Goal: Information Seeking & Learning: Learn about a topic

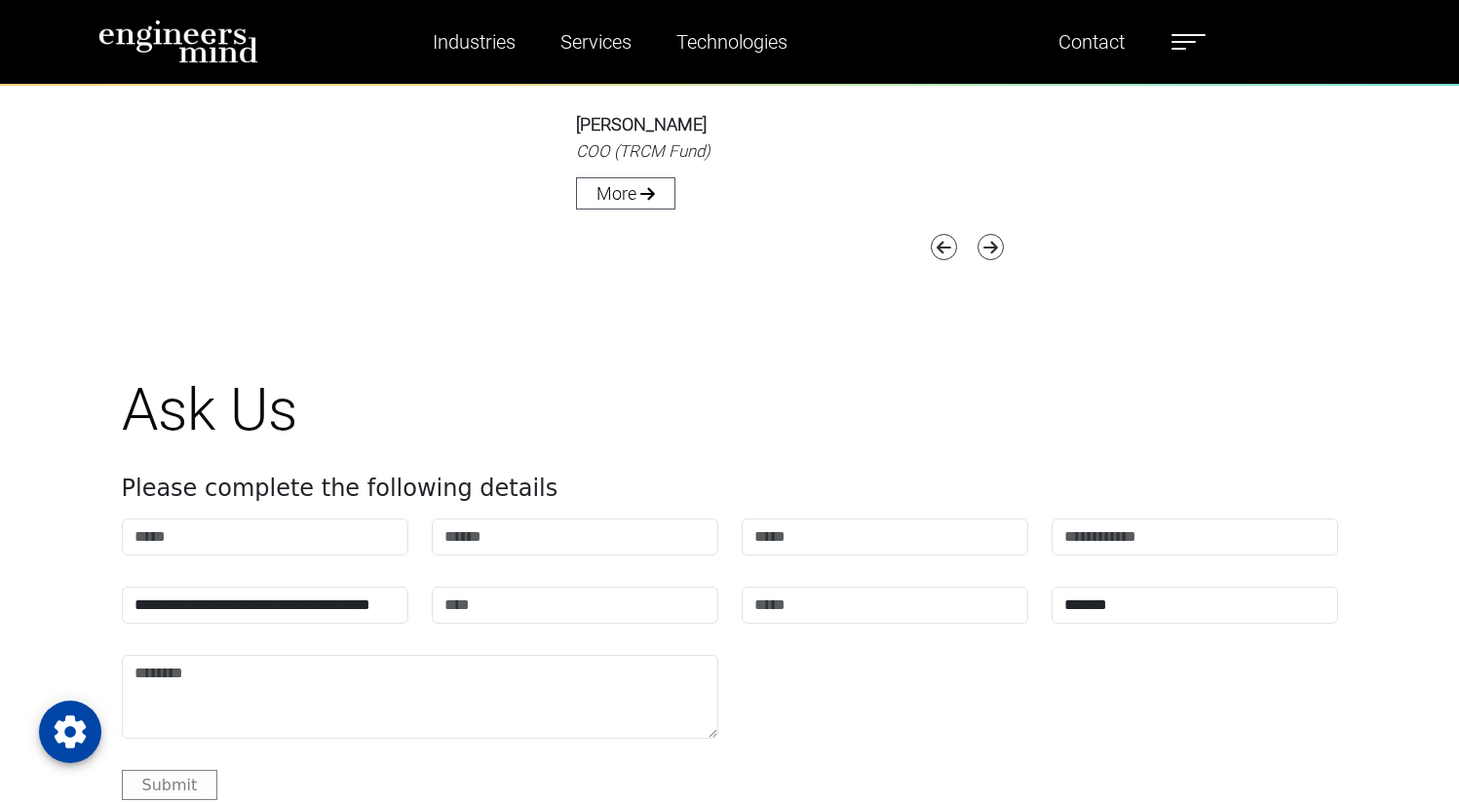
scroll to position [6898, 0]
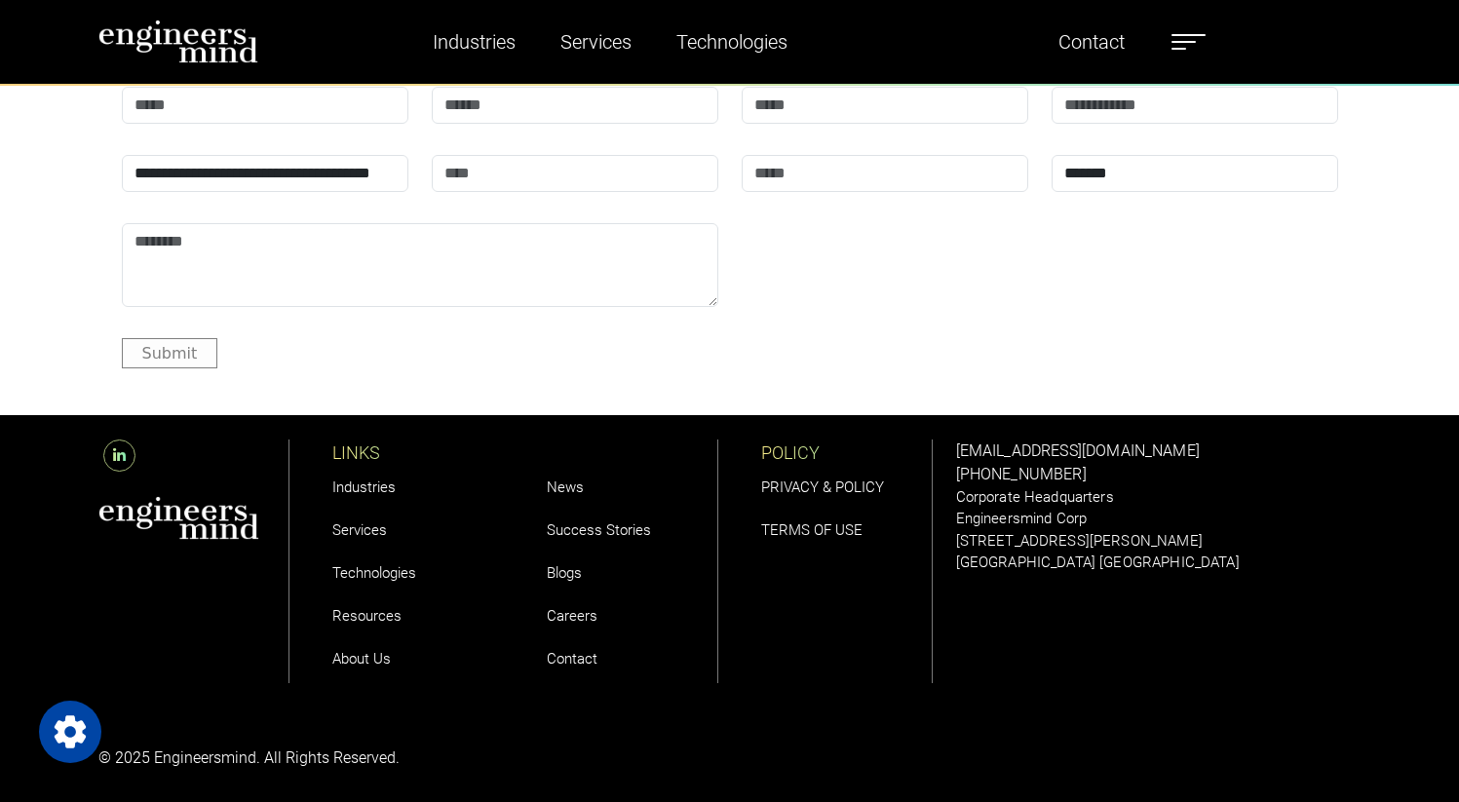
click at [580, 612] on link "Careers" at bounding box center [572, 616] width 51 height 18
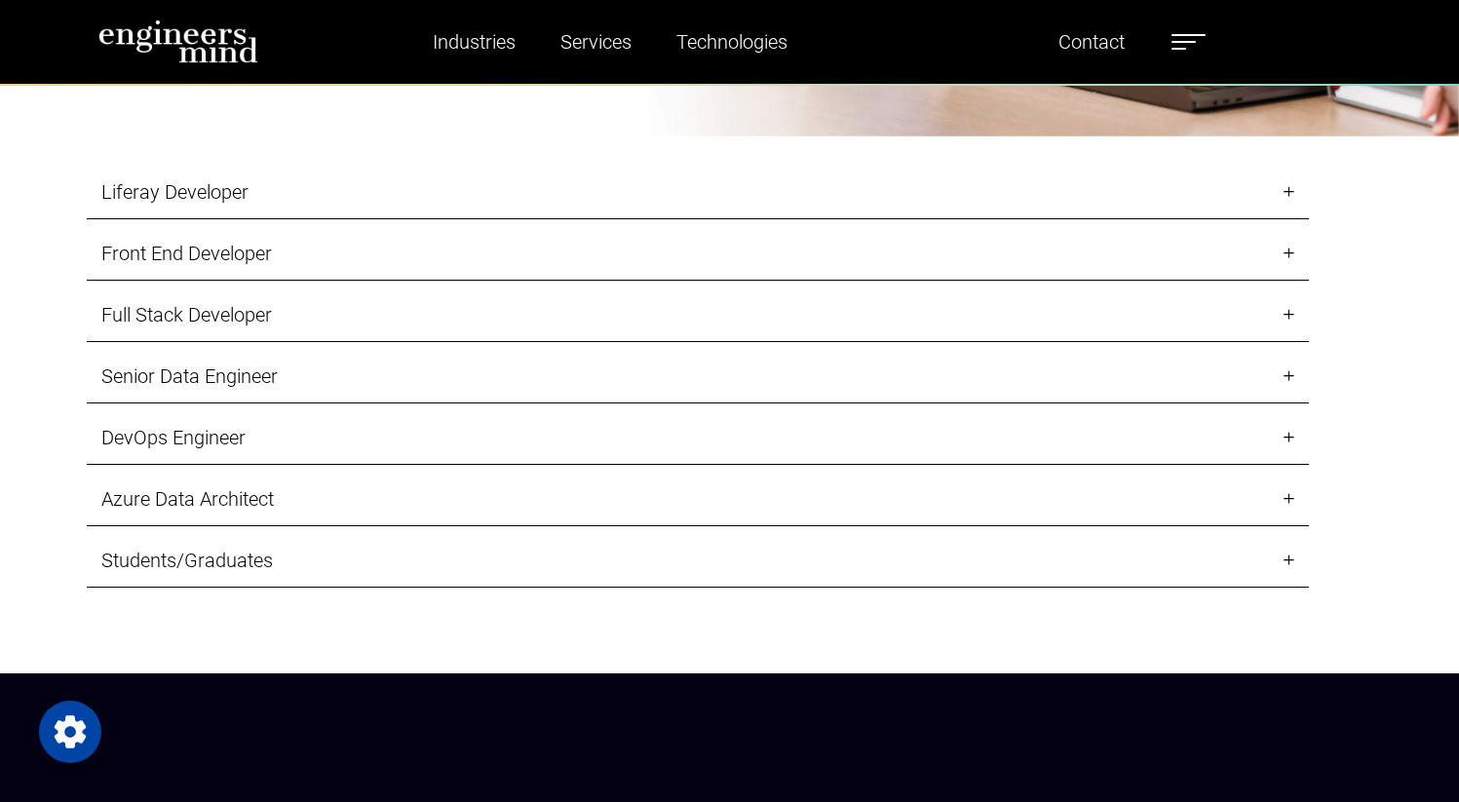
scroll to position [2070, 0]
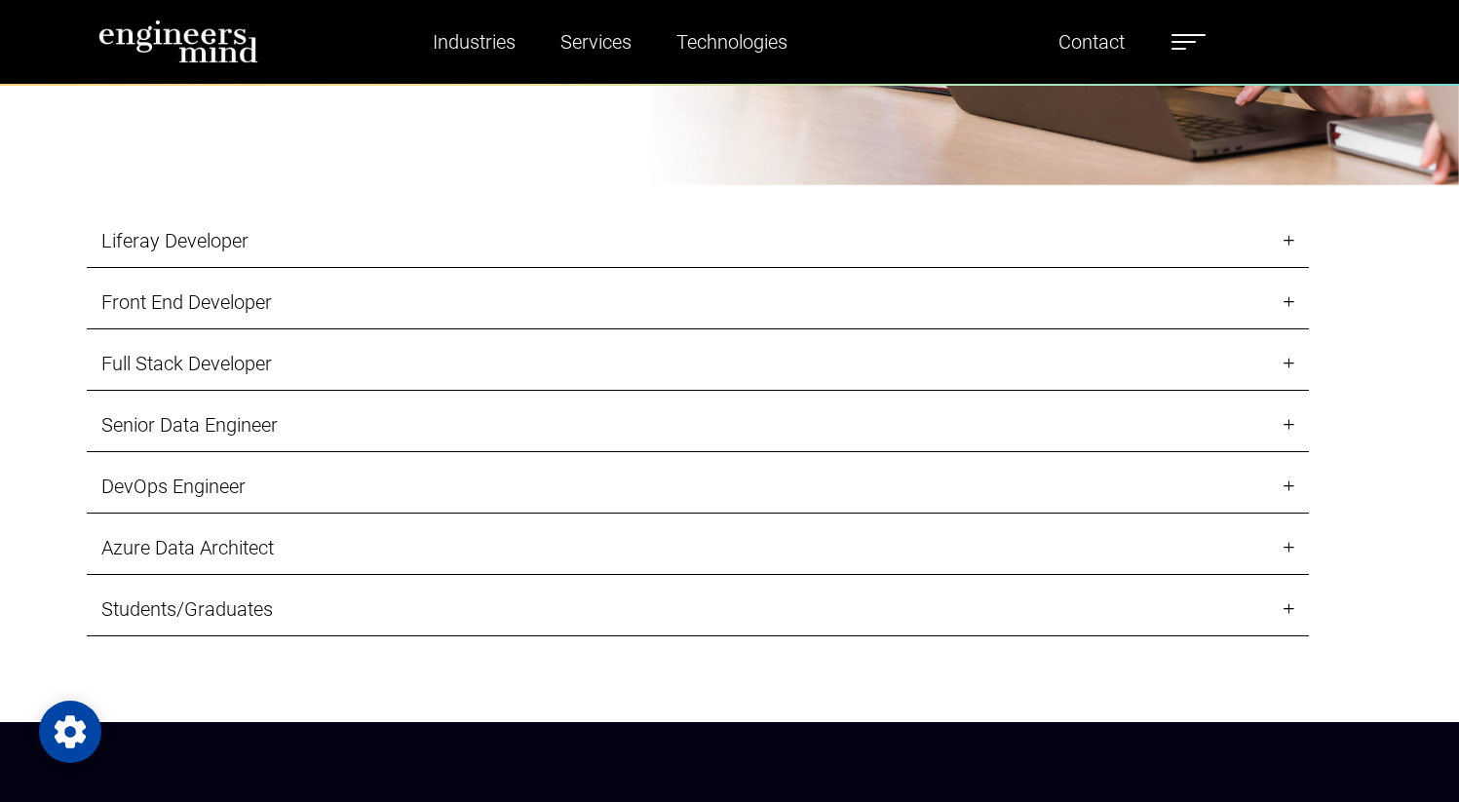
click at [1295, 514] on link "DevOps Engineer" at bounding box center [698, 487] width 1223 height 54
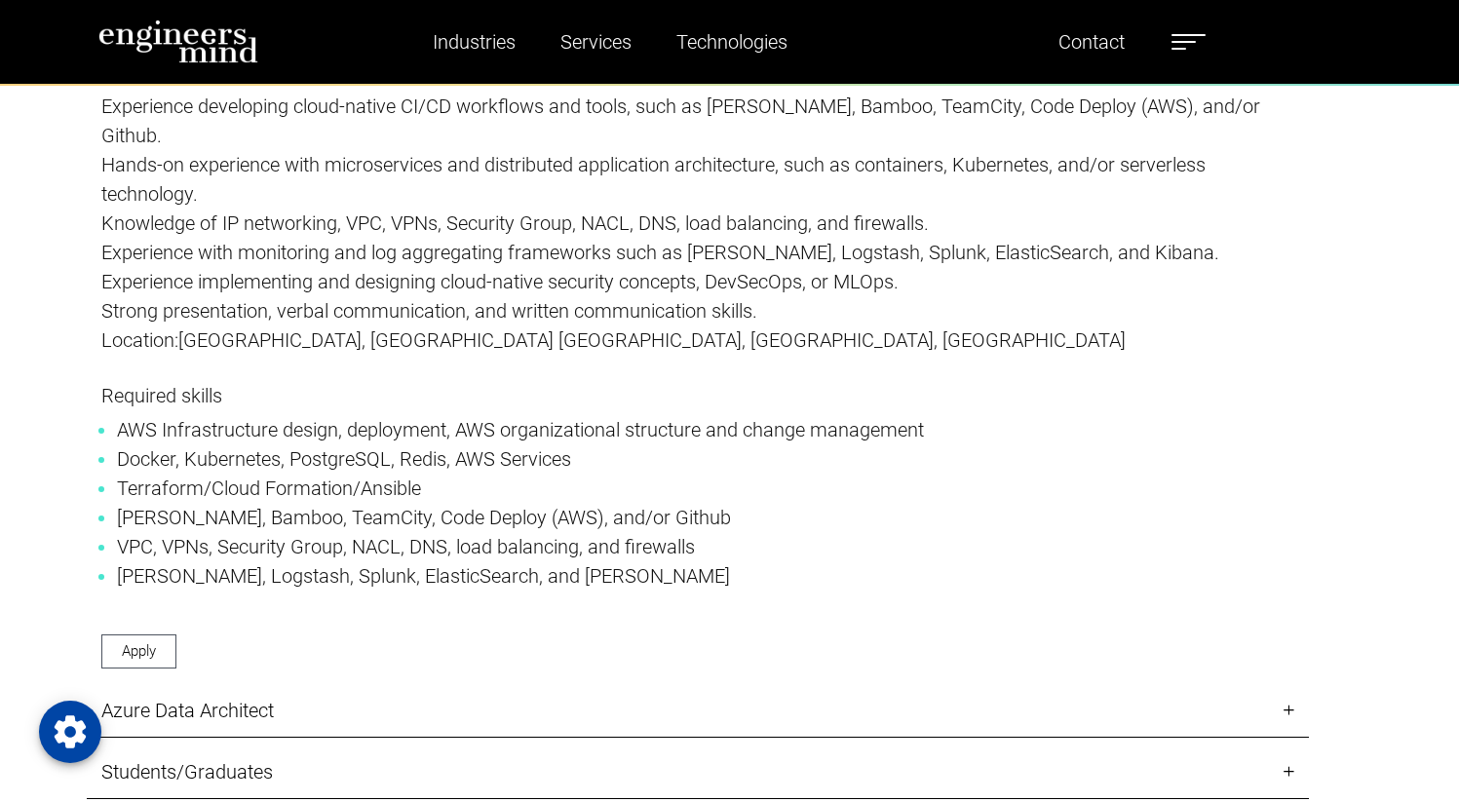
scroll to position [3019, 0]
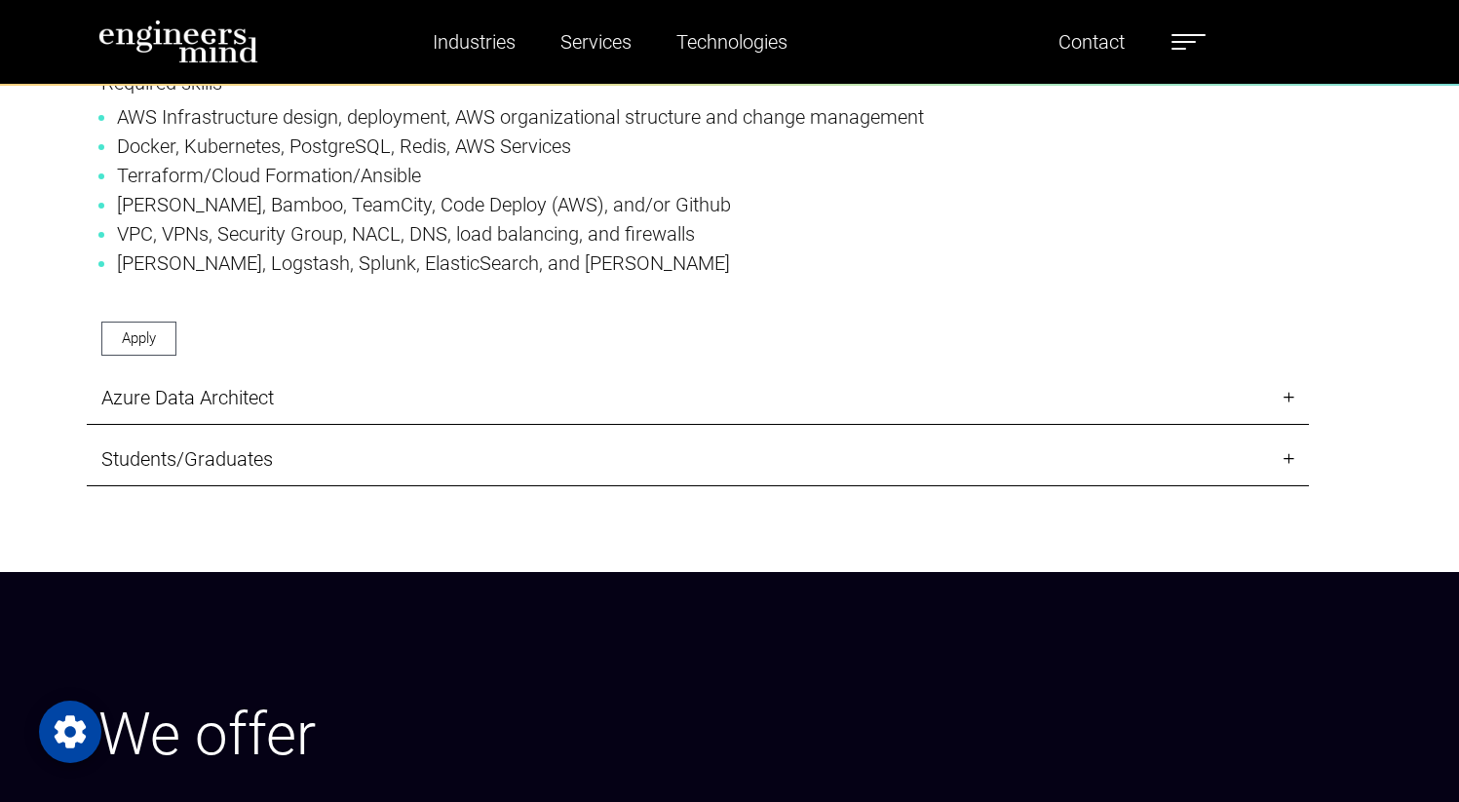
click at [1293, 425] on link "Azure Data Architect" at bounding box center [698, 398] width 1223 height 54
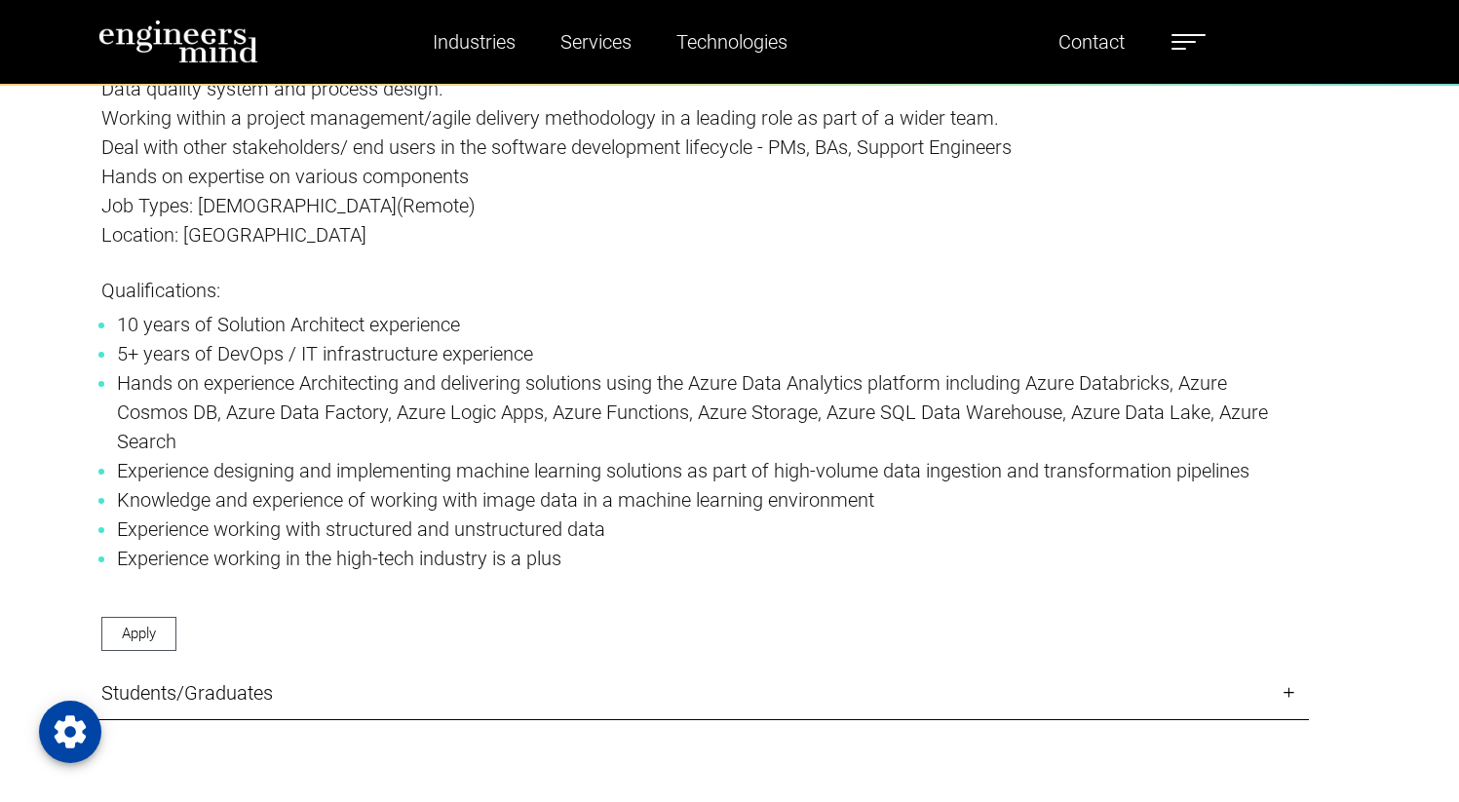
scroll to position [3151, 0]
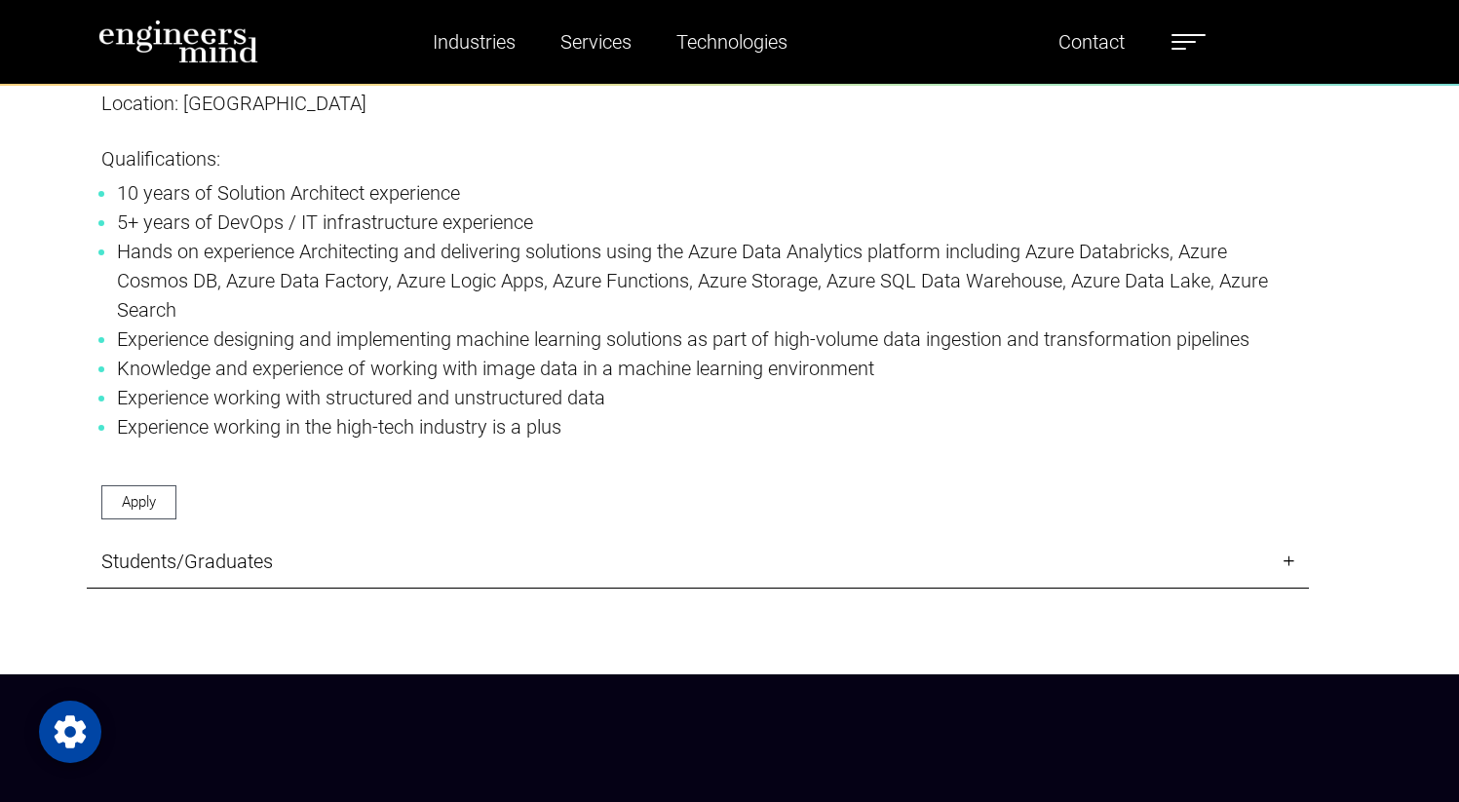
click at [1298, 589] on link "Students/Graduates" at bounding box center [698, 562] width 1223 height 54
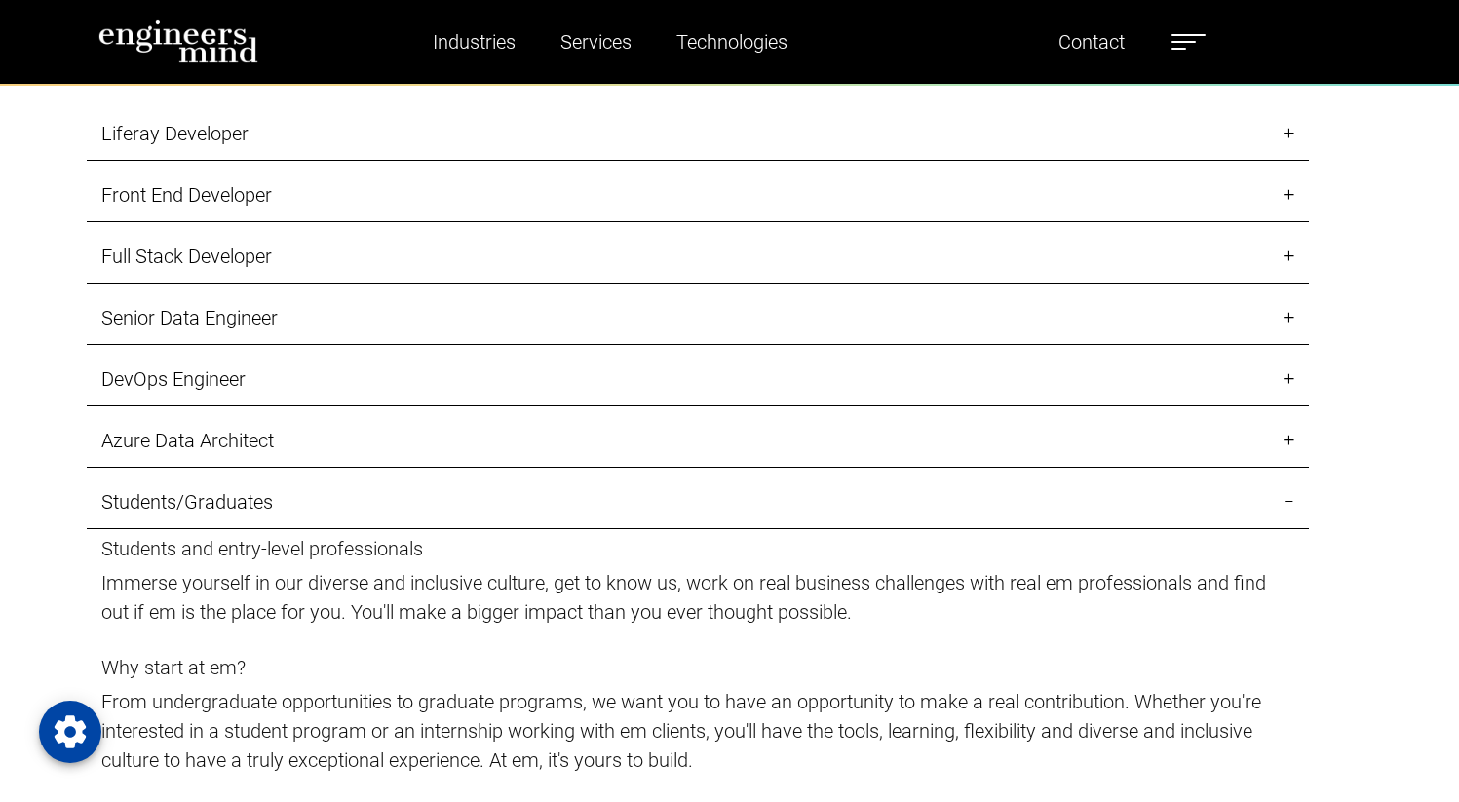
scroll to position [2147, 0]
